Goal: Task Accomplishment & Management: Manage account settings

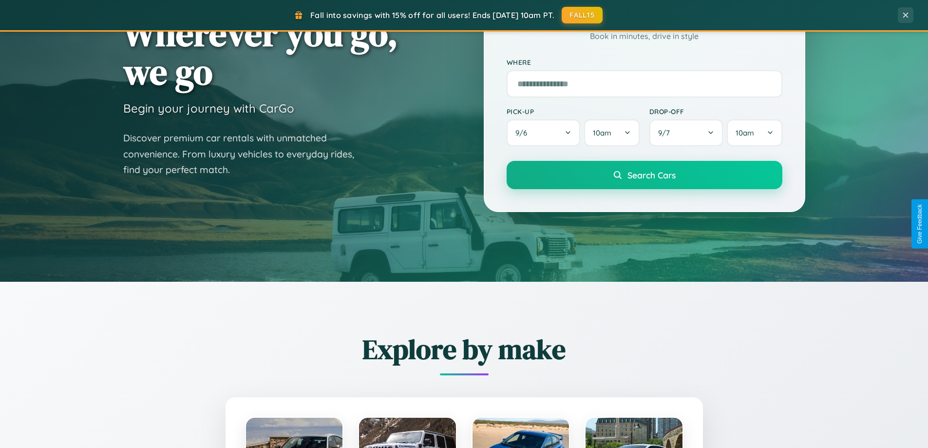
scroll to position [420, 0]
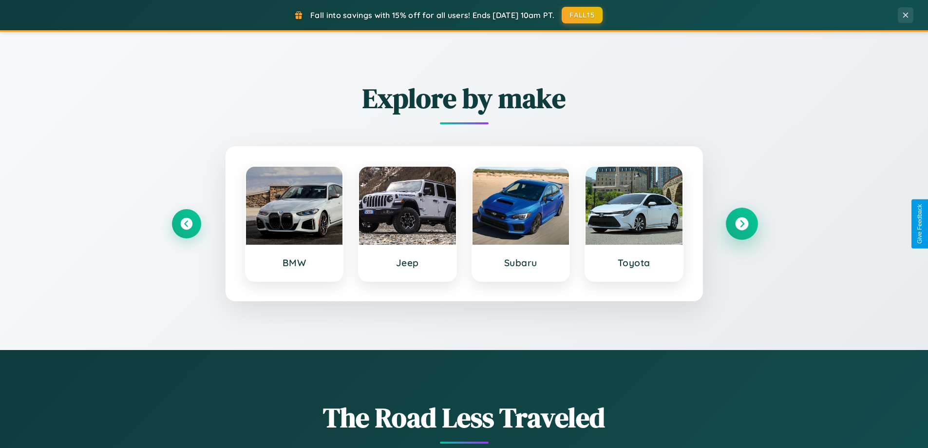
click at [742, 224] on icon at bounding box center [741, 223] width 13 height 13
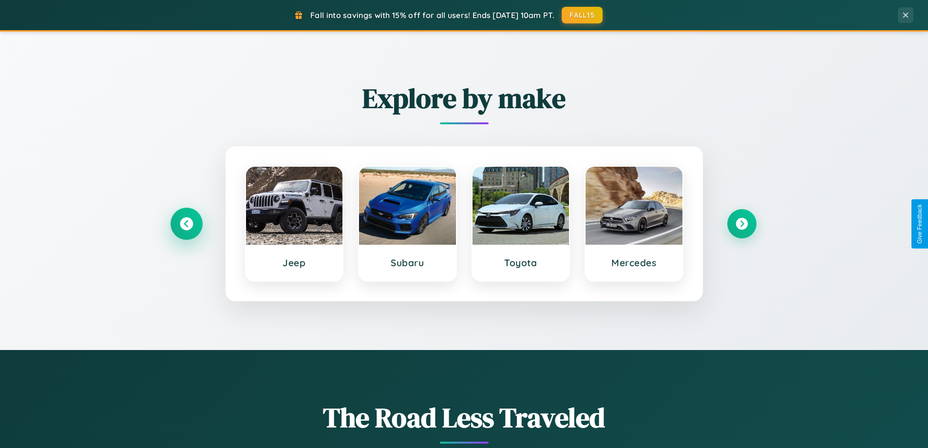
click at [186, 224] on icon at bounding box center [186, 223] width 13 height 13
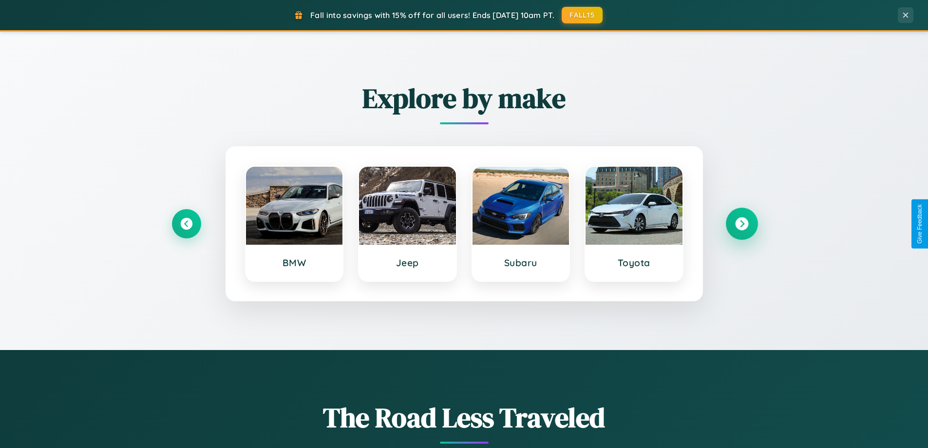
click at [742, 224] on icon at bounding box center [741, 223] width 13 height 13
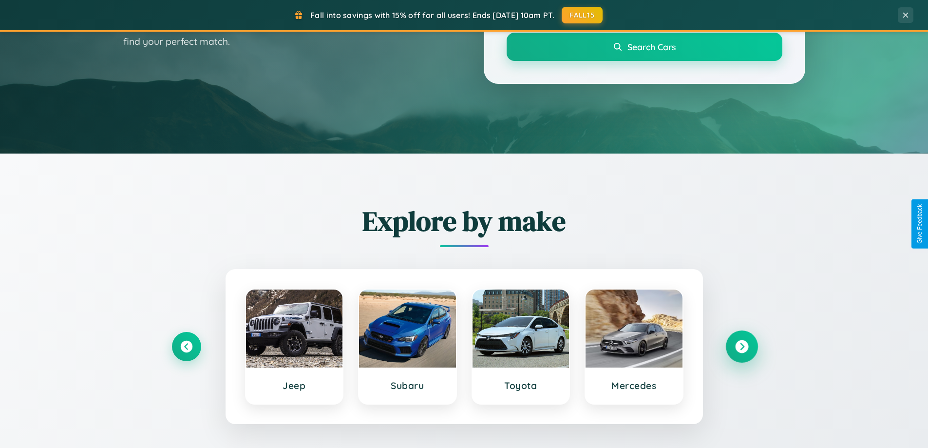
scroll to position [0, 0]
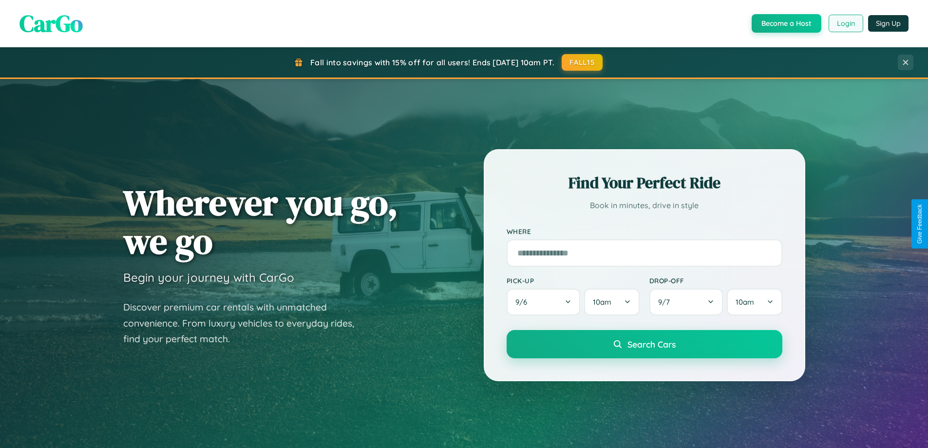
click at [846, 23] on button "Login" at bounding box center [846, 24] width 35 height 18
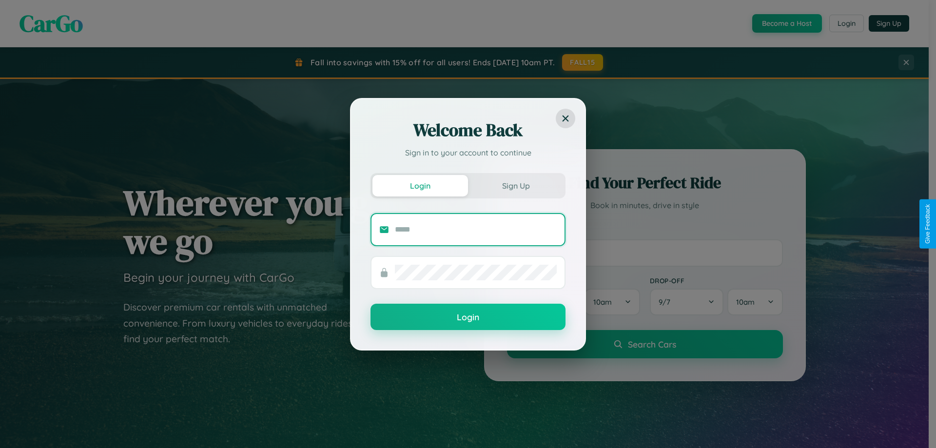
click at [476, 229] on input "text" at bounding box center [476, 230] width 162 height 16
type input "**********"
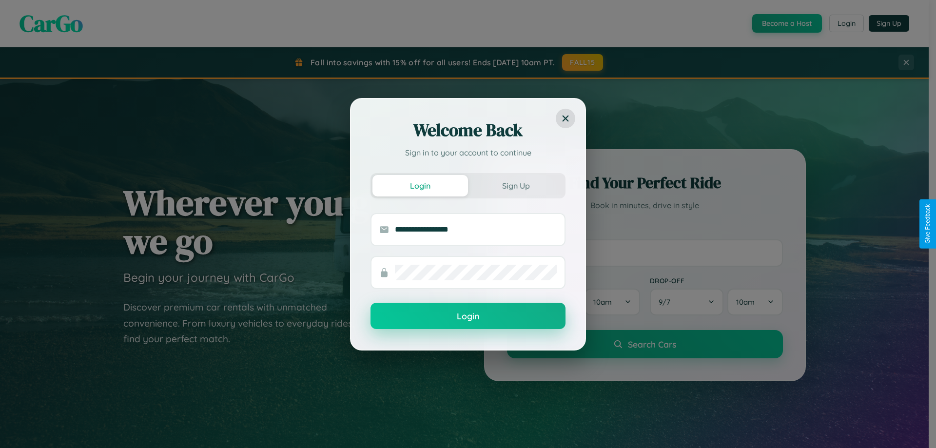
click at [468, 316] on button "Login" at bounding box center [467, 316] width 195 height 26
